Goal: Task Accomplishment & Management: Manage account settings

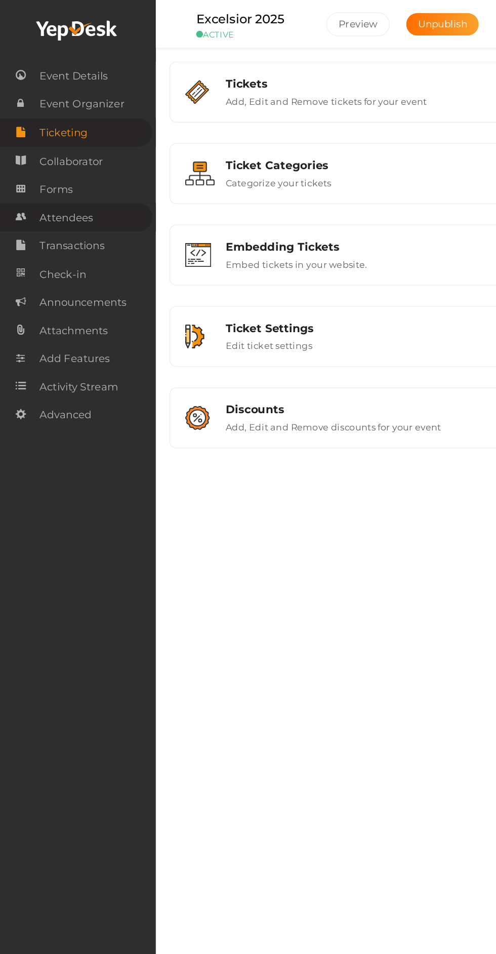
click at [60, 158] on span "Attendees" at bounding box center [49, 161] width 39 height 20
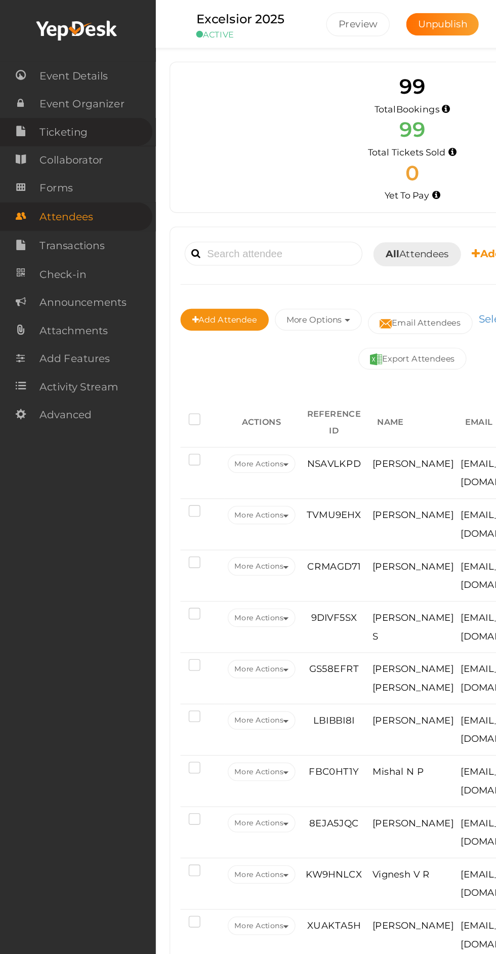
click at [55, 98] on span "Ticketing" at bounding box center [47, 98] width 35 height 20
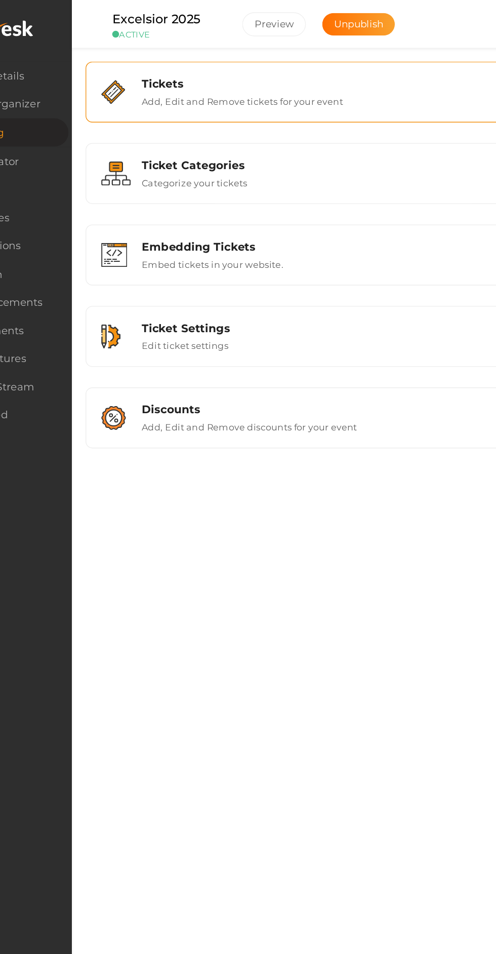
click at [334, 68] on div "Tickets Add, Edit and Remove tickets for your event" at bounding box center [306, 68] width 293 height 22
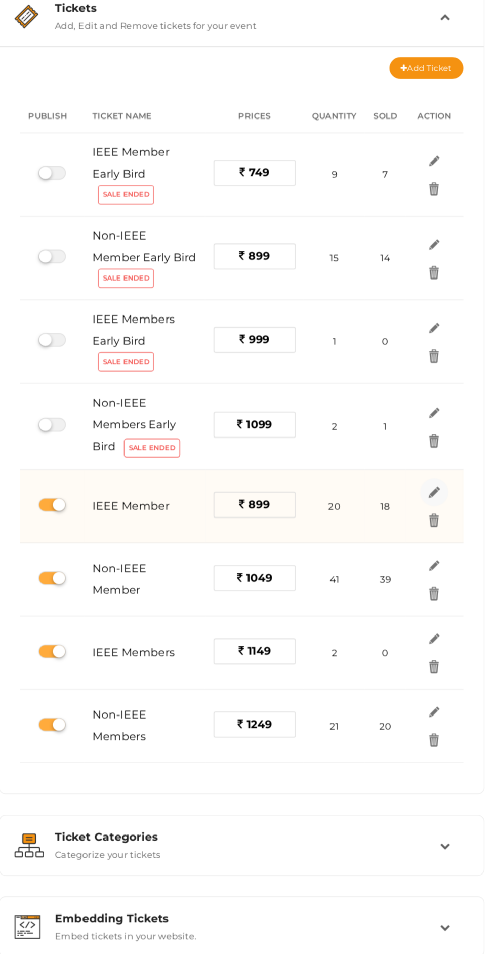
click at [448, 418] on img at bounding box center [449, 420] width 12 height 12
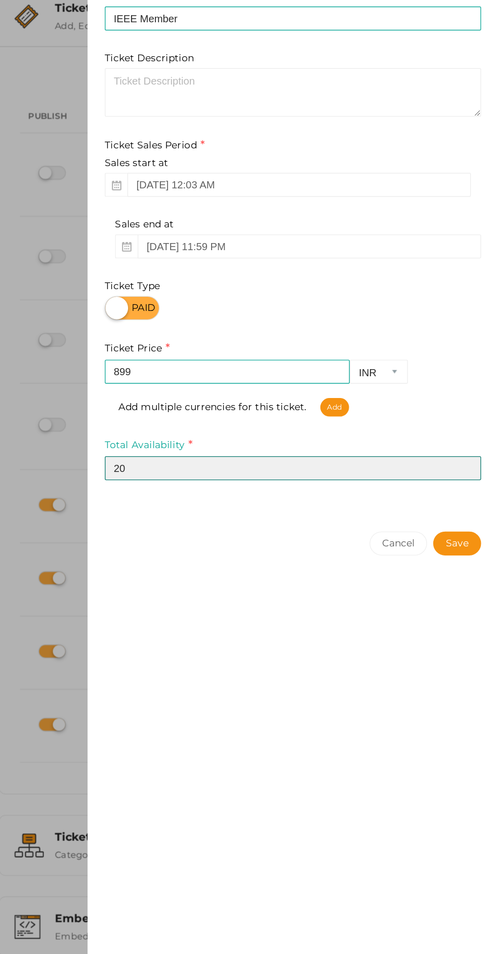
click at [283, 405] on input "20" at bounding box center [344, 402] width 278 height 18
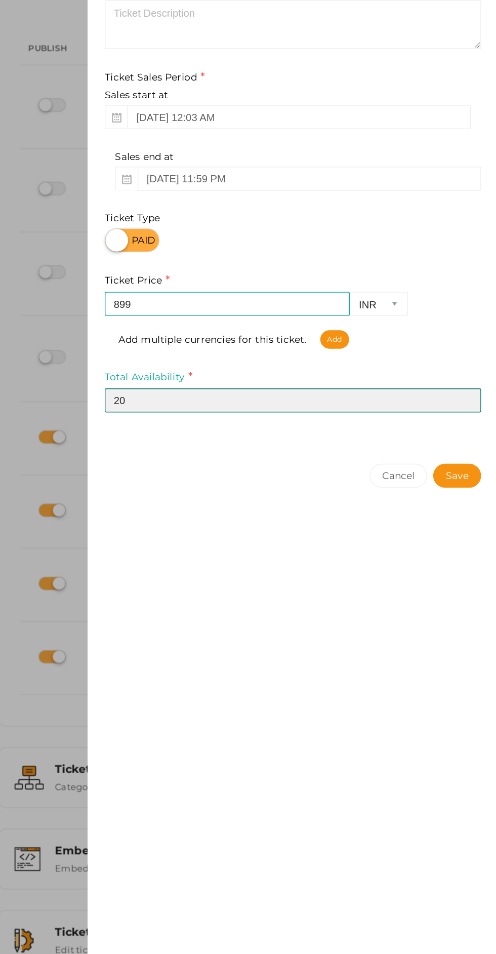
type input "2"
type input "19"
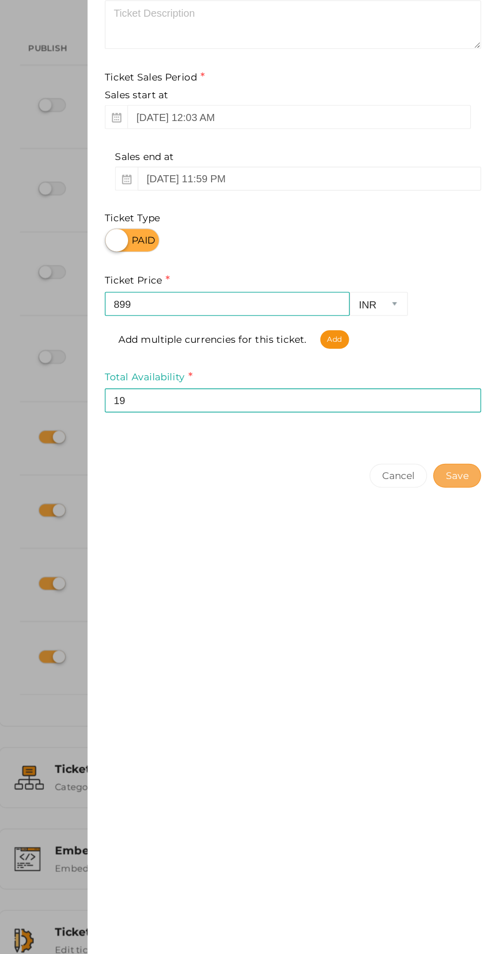
click at [469, 457] on button "Save" at bounding box center [465, 458] width 35 height 18
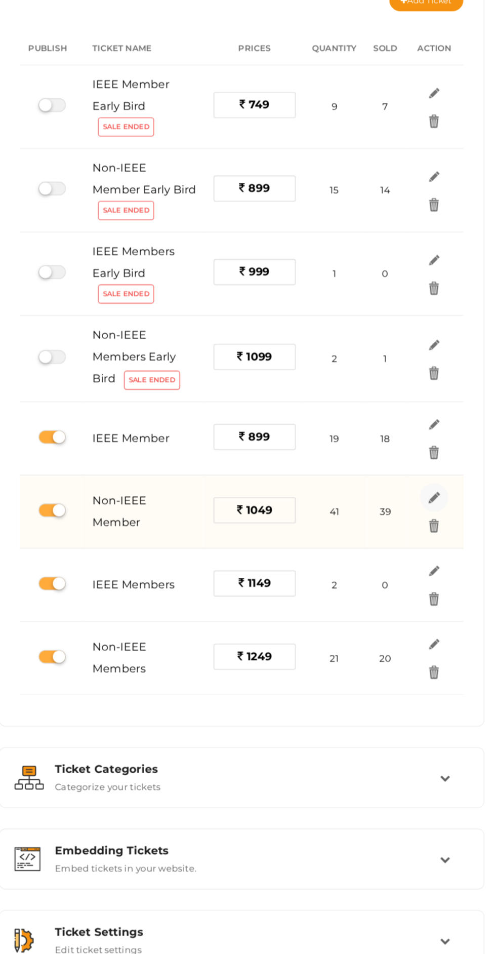
click at [452, 469] on img at bounding box center [449, 474] width 12 height 12
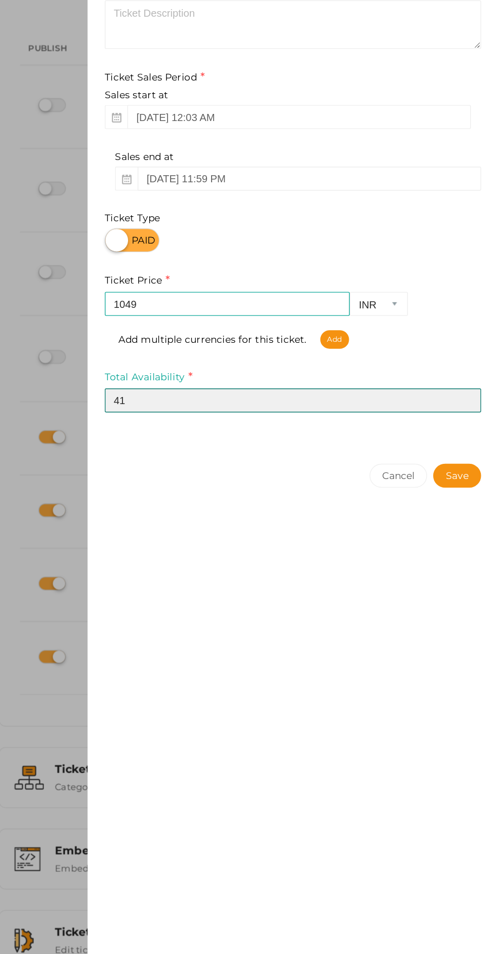
click at [326, 399] on input "41" at bounding box center [344, 402] width 278 height 18
type input "4"
type input "40"
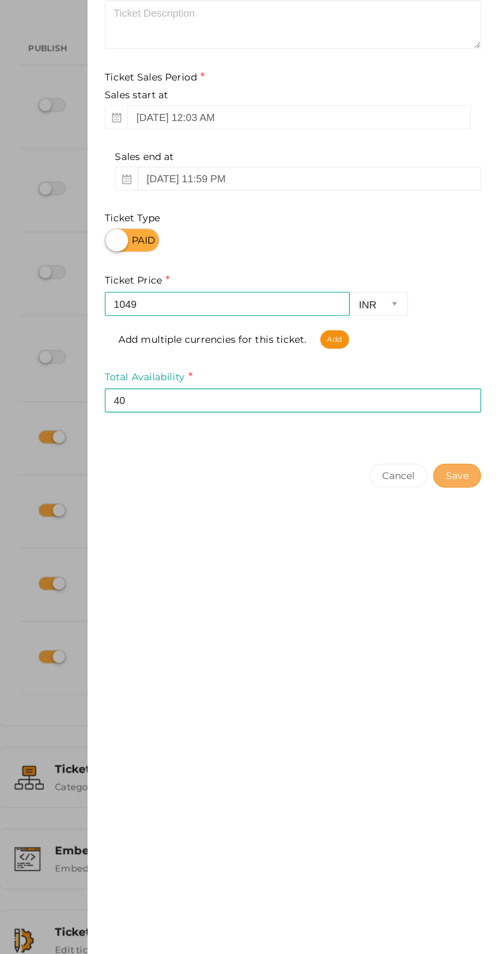
click at [466, 459] on button "Save" at bounding box center [465, 458] width 35 height 18
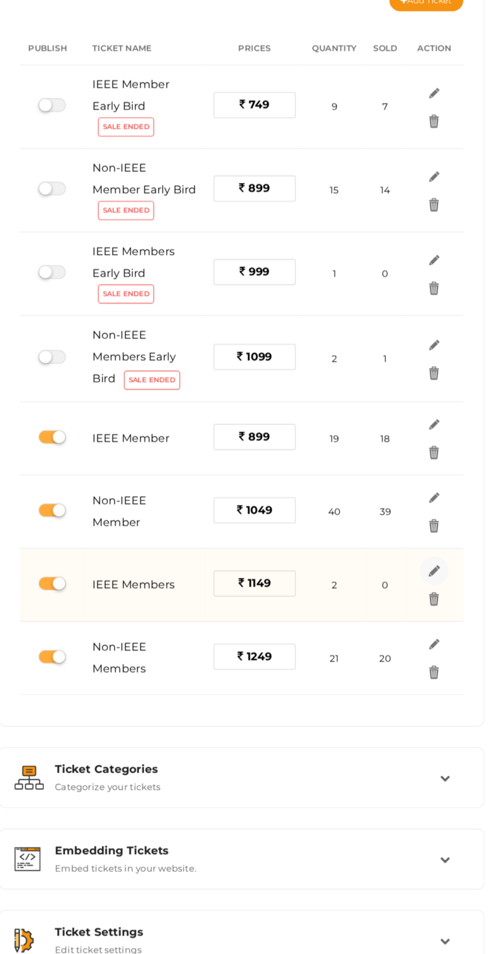
click at [448, 526] on img at bounding box center [449, 528] width 12 height 12
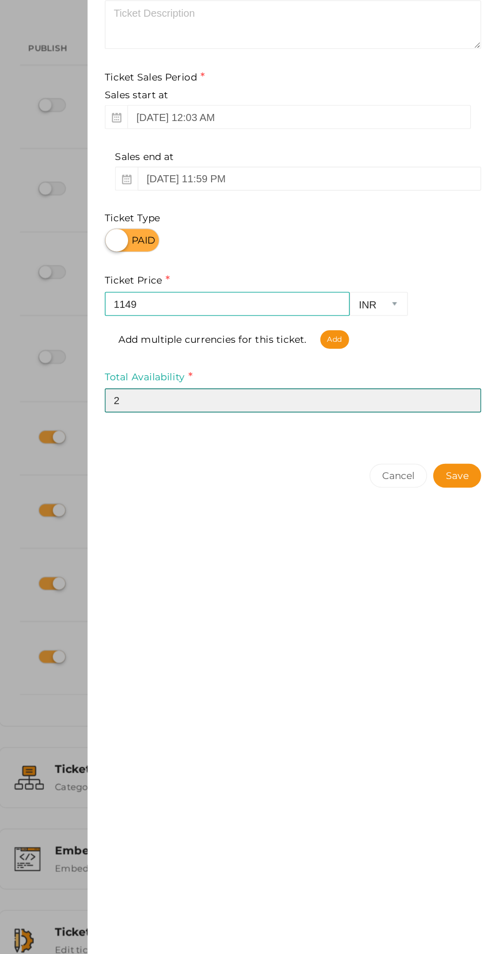
click at [355, 403] on input "2" at bounding box center [344, 402] width 278 height 18
type input "1"
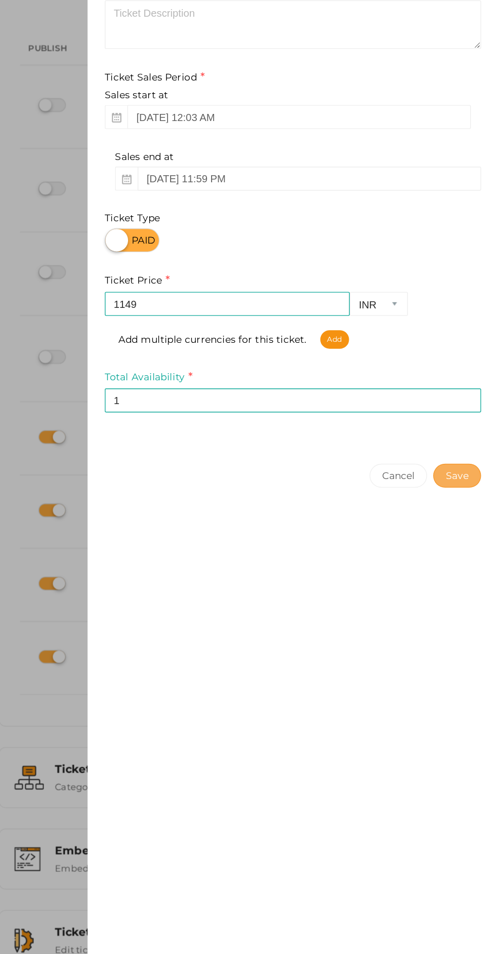
click at [465, 459] on button "Save" at bounding box center [465, 458] width 35 height 18
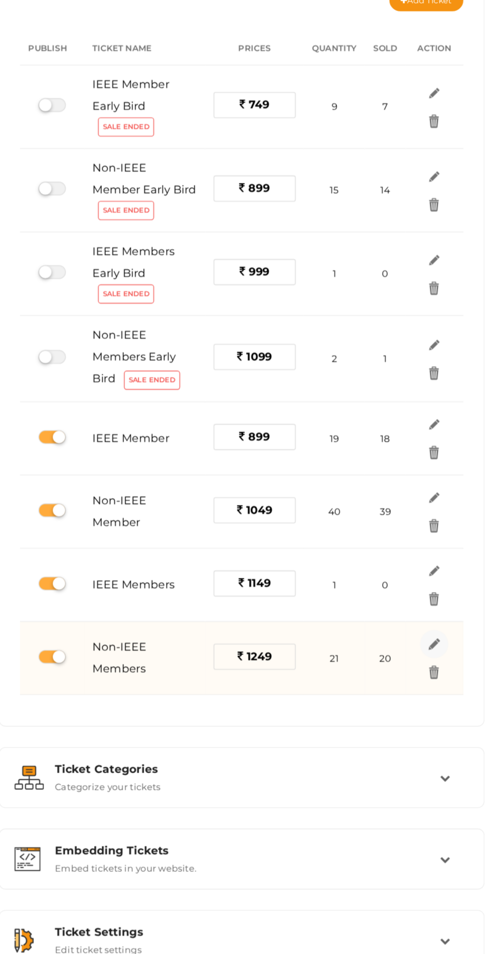
click at [450, 578] on img at bounding box center [449, 583] width 12 height 12
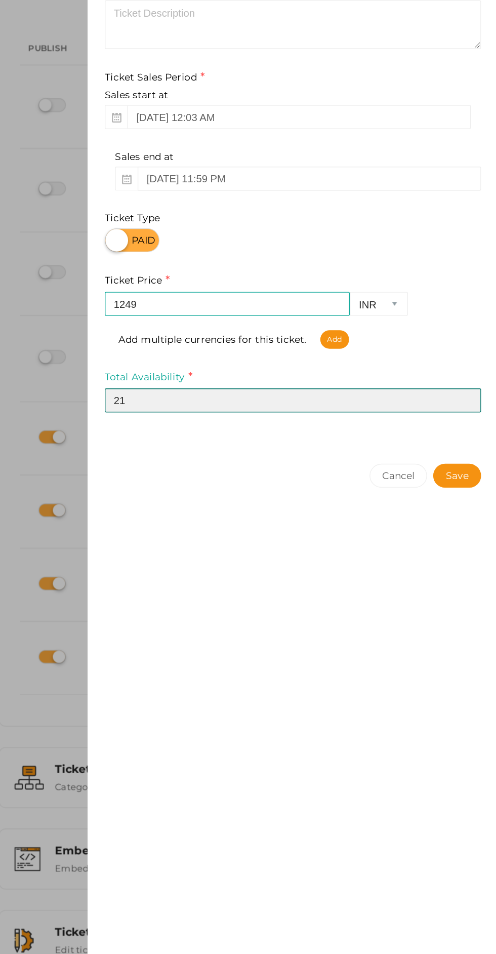
click at [321, 404] on input "21" at bounding box center [344, 402] width 278 height 18
type input "2"
type input "20"
click at [448, 449] on button "Save" at bounding box center [465, 458] width 35 height 18
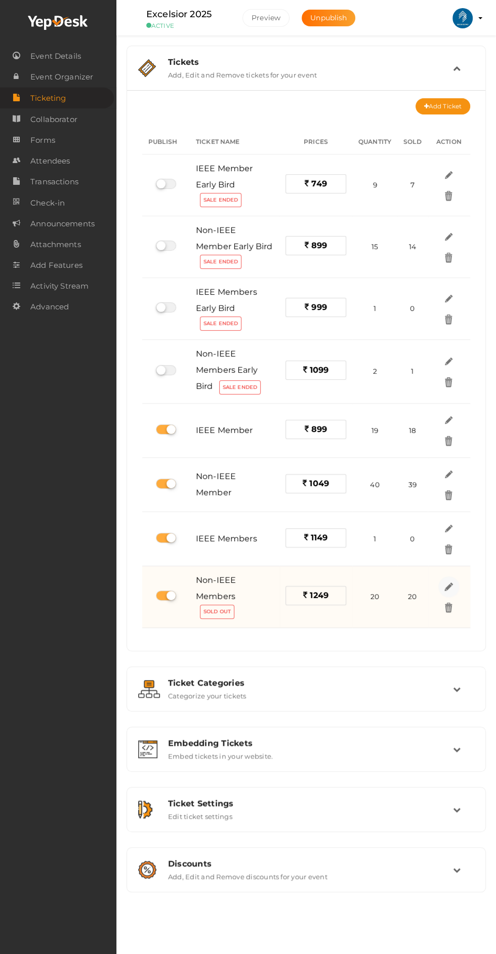
click at [452, 584] on img at bounding box center [449, 586] width 12 height 12
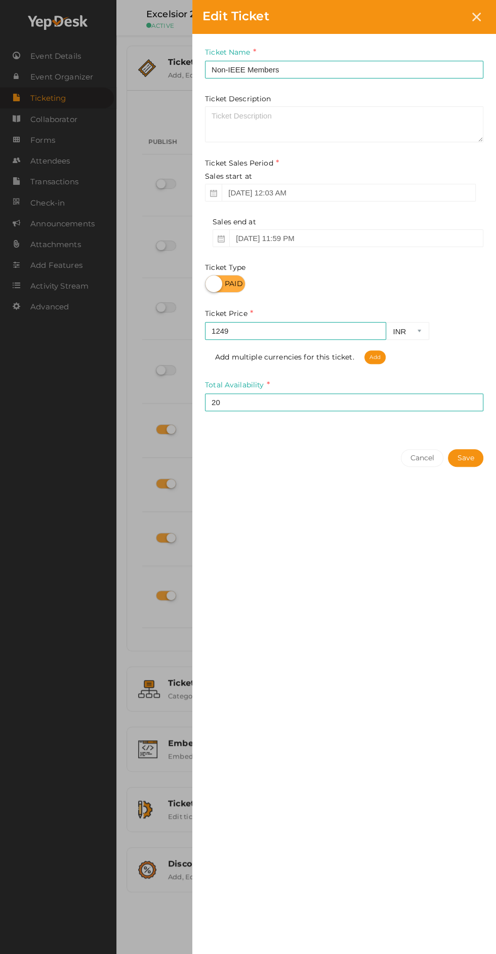
click at [74, 543] on div "Edit Ticket Ticket Name Non-IEEE Members Required. Ticket Name already used. Ti…" at bounding box center [248, 477] width 496 height 954
click at [292, 404] on input "20" at bounding box center [344, 402] width 278 height 18
click at [476, 23] on div at bounding box center [476, 17] width 19 height 19
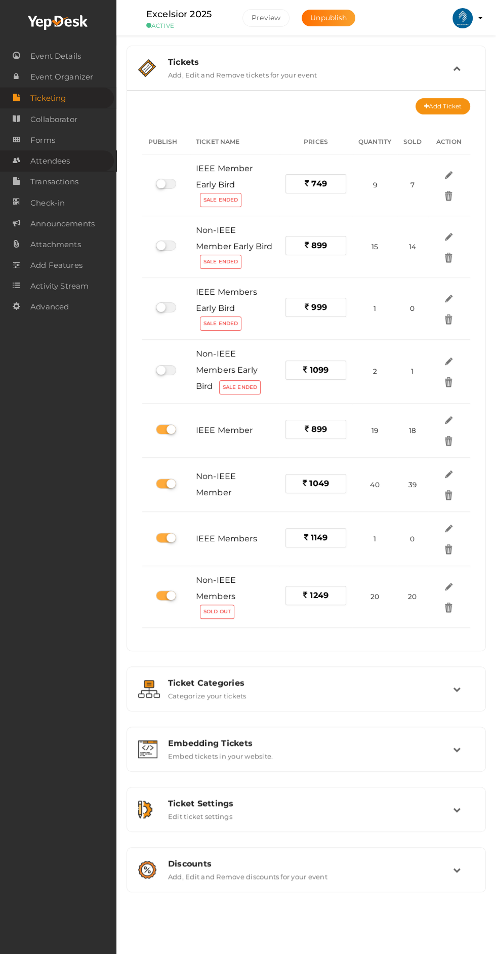
click at [68, 166] on span "Attendees" at bounding box center [49, 161] width 39 height 20
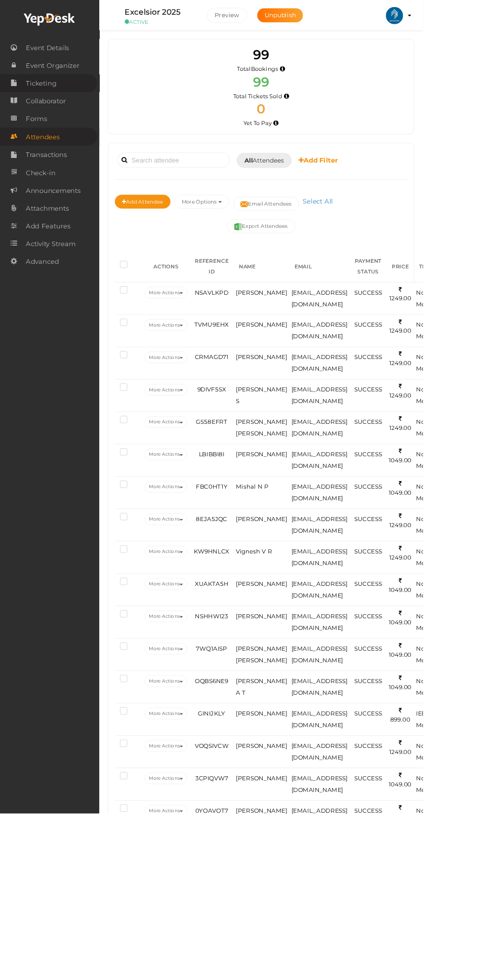
click at [50, 96] on span "Ticketing" at bounding box center [47, 98] width 35 height 20
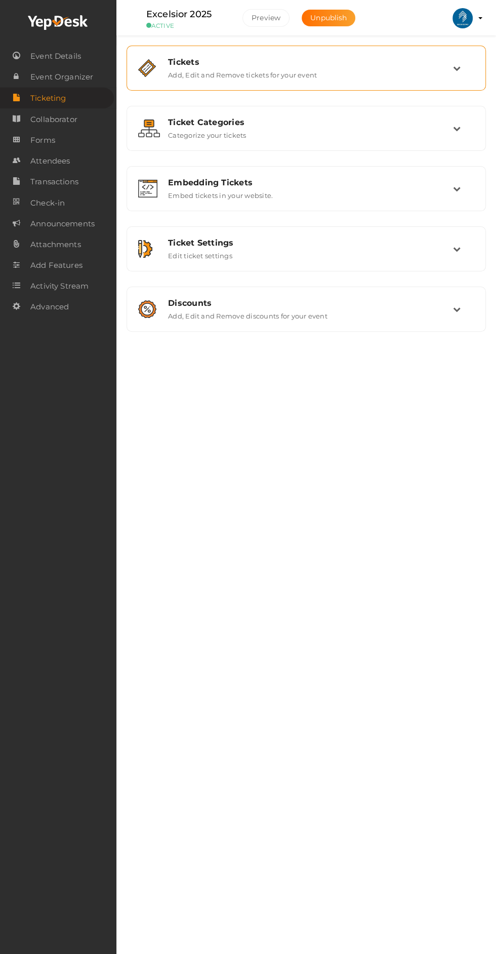
click at [445, 73] on div "Tickets Add, Edit and Remove tickets for your event" at bounding box center [306, 68] width 293 height 22
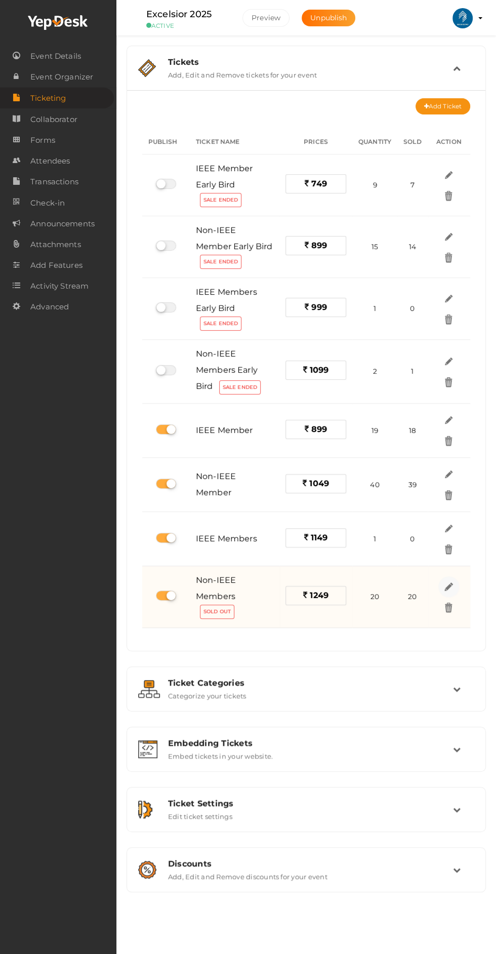
click at [450, 584] on img at bounding box center [449, 586] width 12 height 12
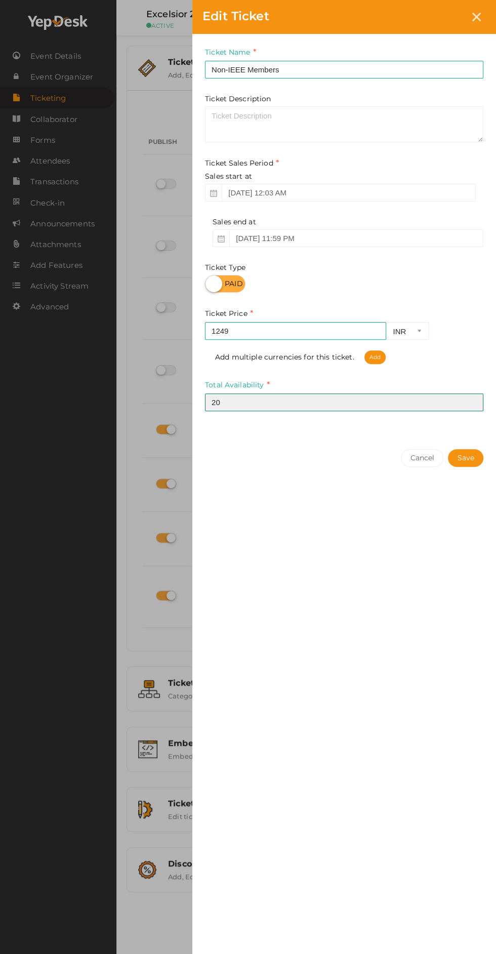
click at [264, 403] on input "20" at bounding box center [344, 402] width 278 height 18
type input "211"
click at [467, 459] on button "Save" at bounding box center [465, 458] width 35 height 18
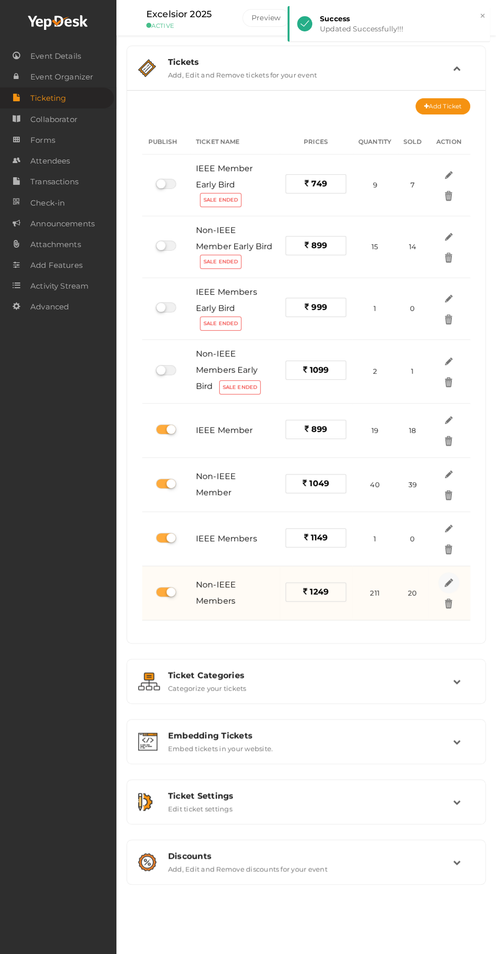
click at [454, 578] on img at bounding box center [449, 583] width 12 height 12
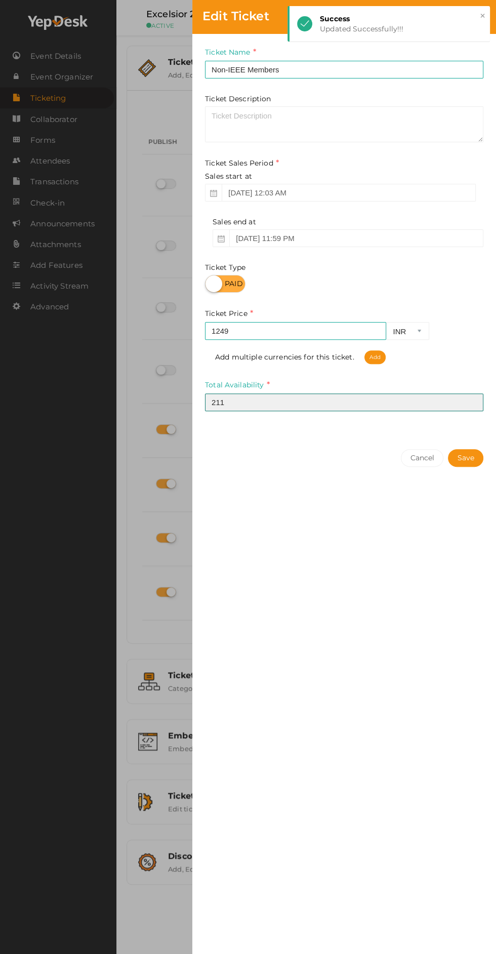
click at [366, 404] on input "211" at bounding box center [344, 402] width 278 height 18
type input "21"
click at [466, 459] on button "Save" at bounding box center [465, 458] width 35 height 18
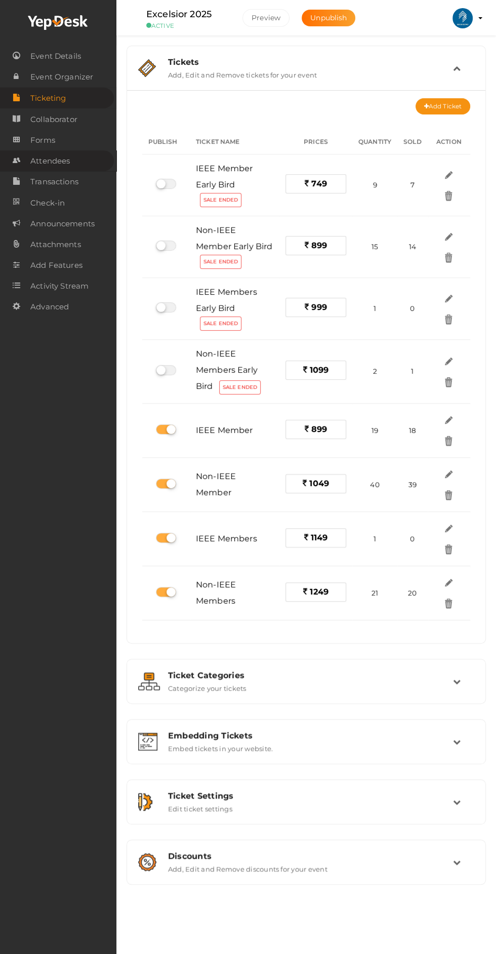
click at [73, 169] on link "Attendees" at bounding box center [57, 160] width 114 height 21
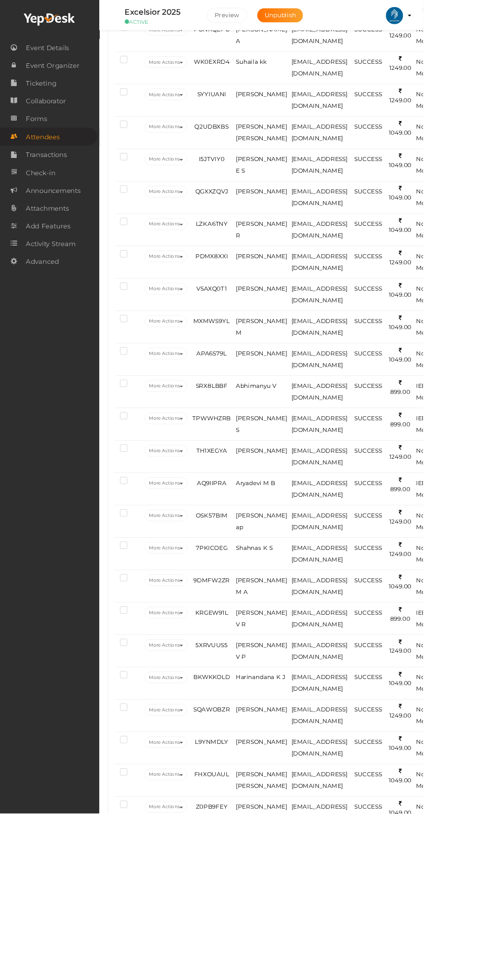
scroll to position [1119, 0]
